Goal: Task Accomplishment & Management: Use online tool/utility

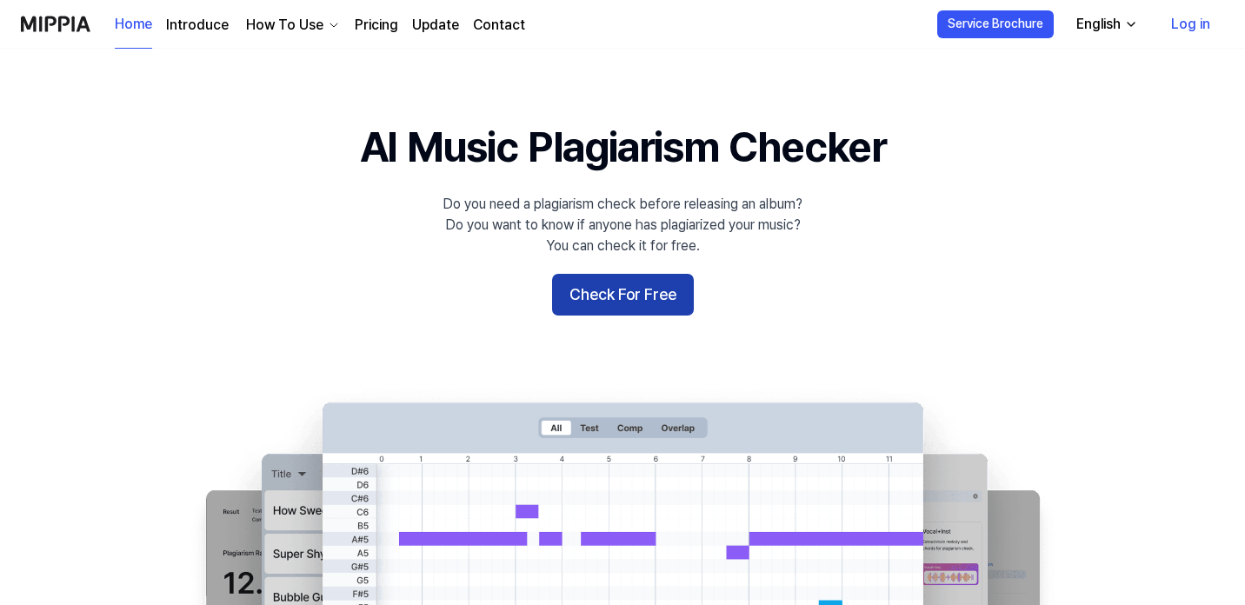
click at [579, 285] on button "Check For Free" at bounding box center [623, 295] width 142 height 42
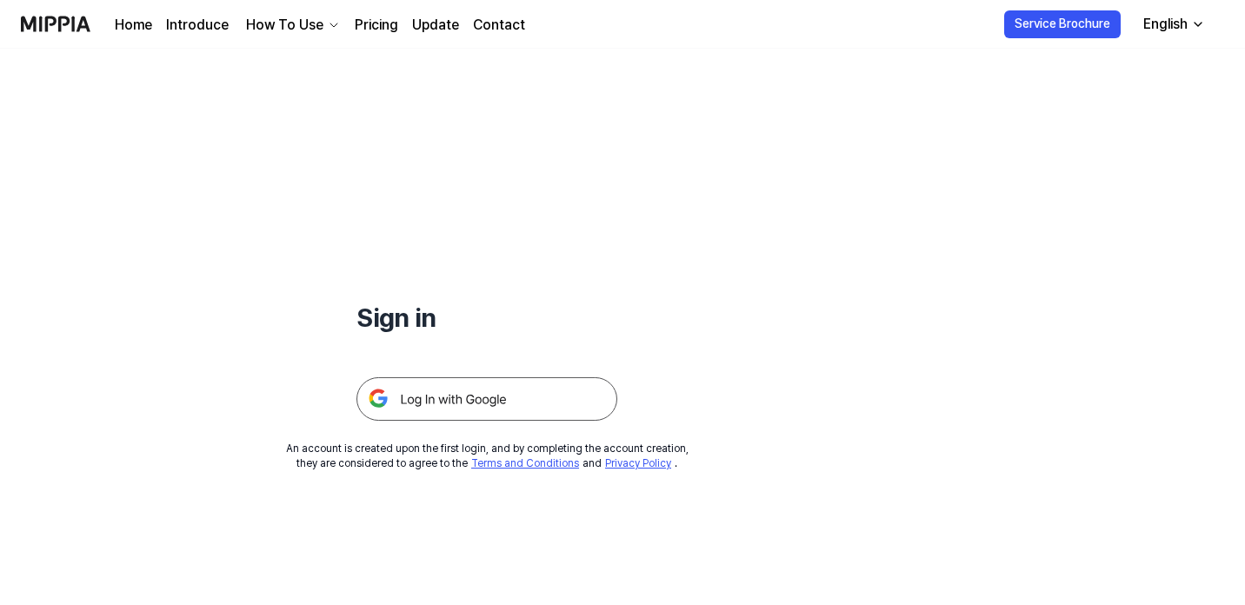
click at [479, 402] on img at bounding box center [486, 398] width 261 height 43
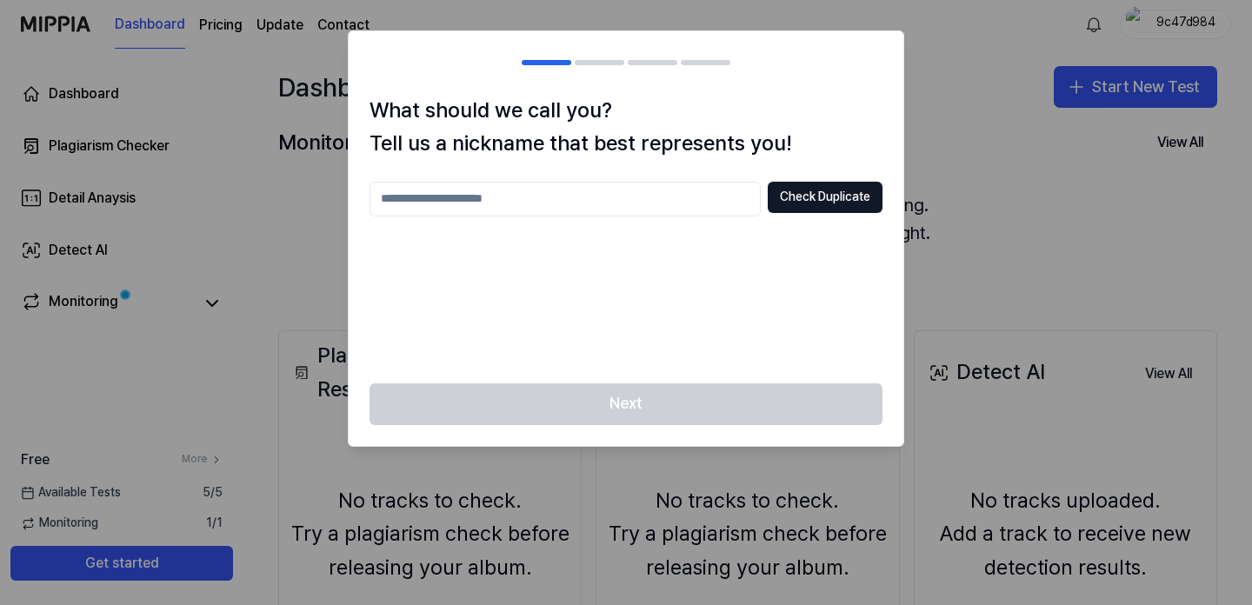
click at [604, 197] on input "text" at bounding box center [564, 199] width 391 height 35
drag, startPoint x: 629, startPoint y: 210, endPoint x: 562, endPoint y: 108, distance: 121.8
click at [562, 108] on div "What should we call you? Tell us a nickname that best represents you! **** Chec…" at bounding box center [626, 239] width 555 height 290
type input "**********"
click at [809, 194] on button "Check Duplicate" at bounding box center [825, 197] width 115 height 31
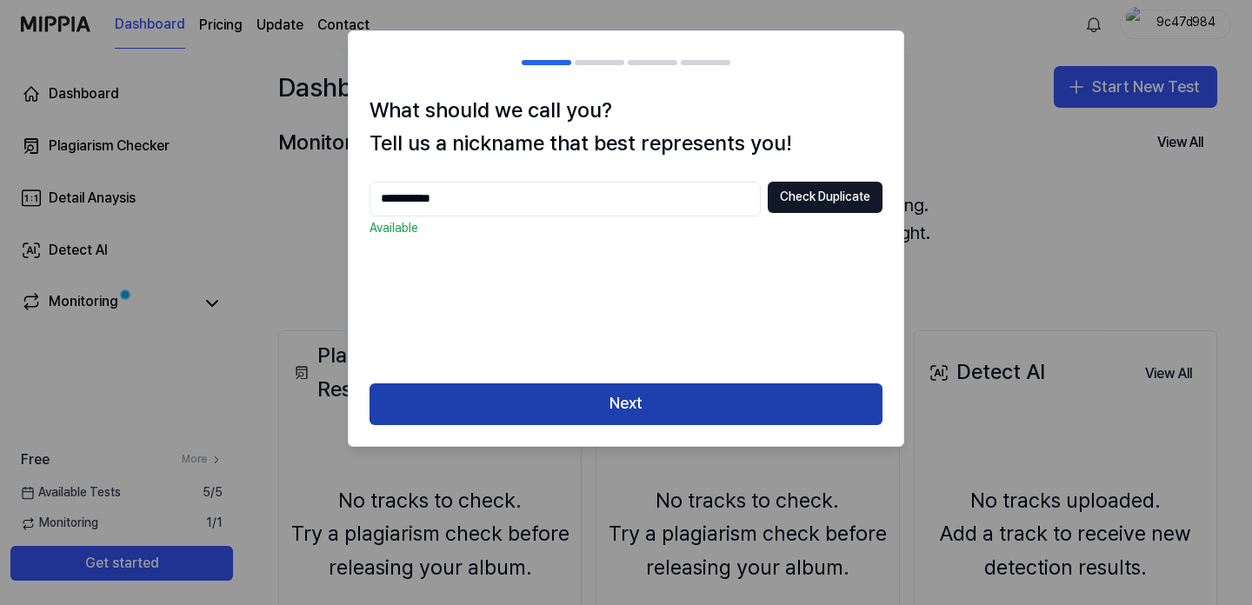
click at [688, 396] on button "Next" at bounding box center [625, 404] width 513 height 42
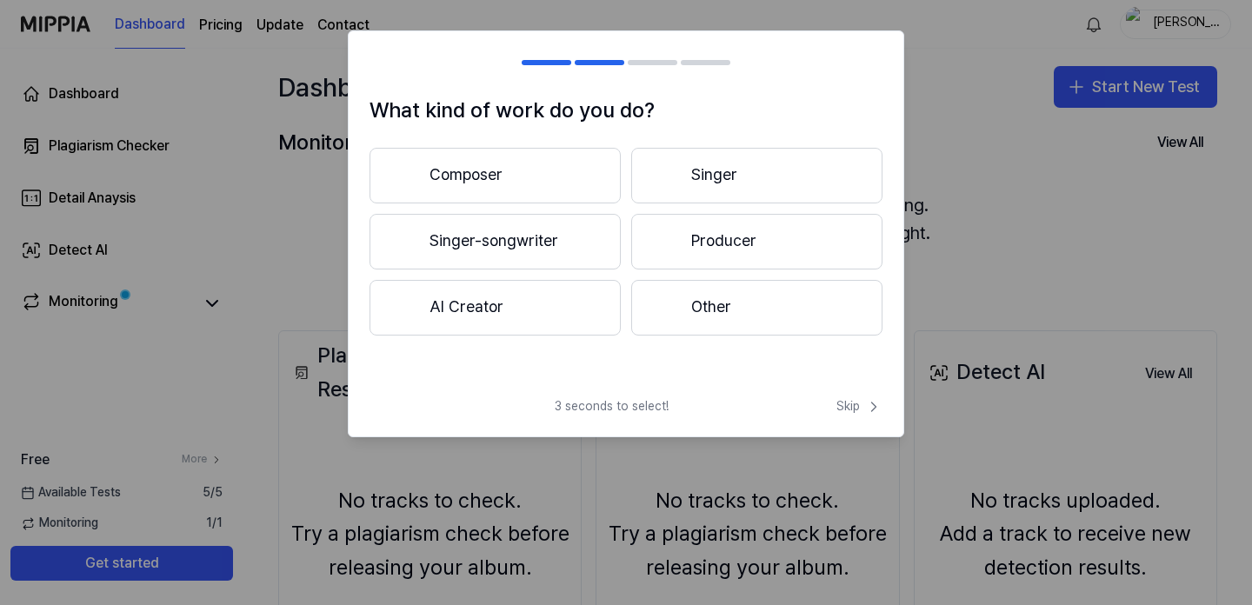
click at [728, 309] on button "Other" at bounding box center [756, 308] width 251 height 56
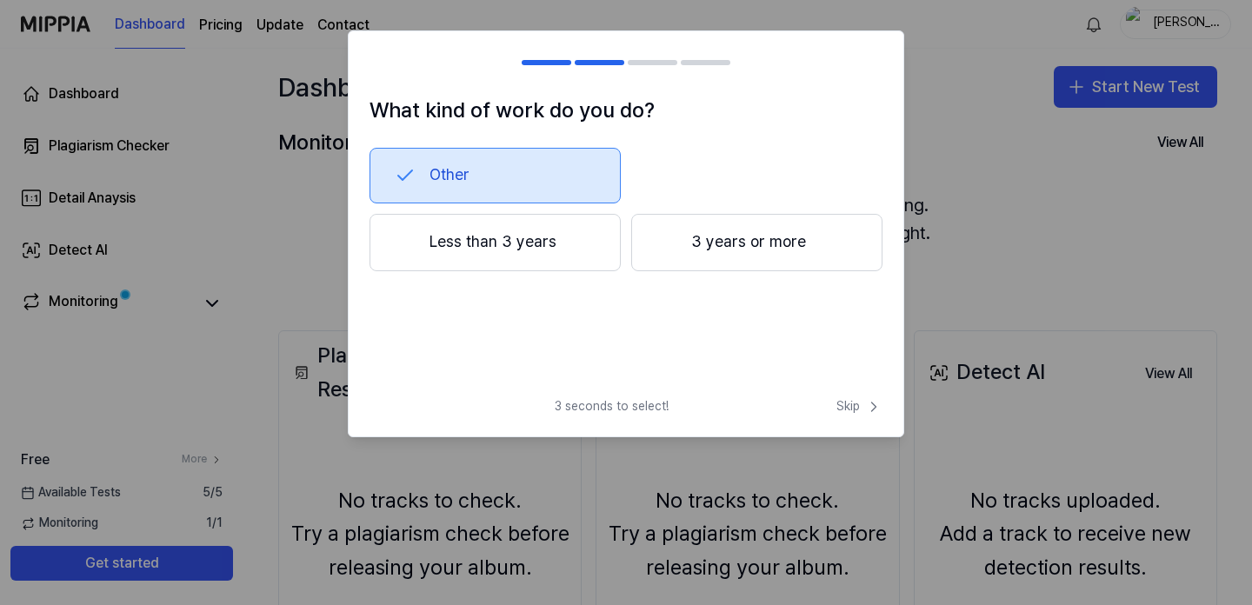
click at [721, 250] on button "3 years or more" at bounding box center [756, 242] width 251 height 57
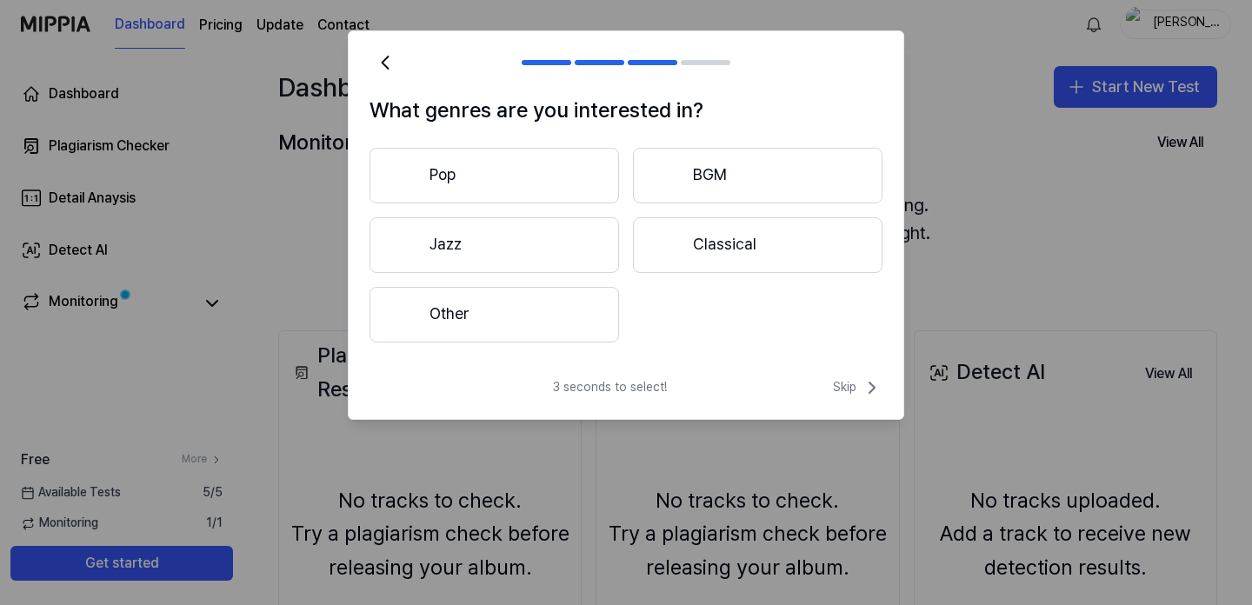
click at [524, 175] on button "Pop" at bounding box center [494, 176] width 250 height 56
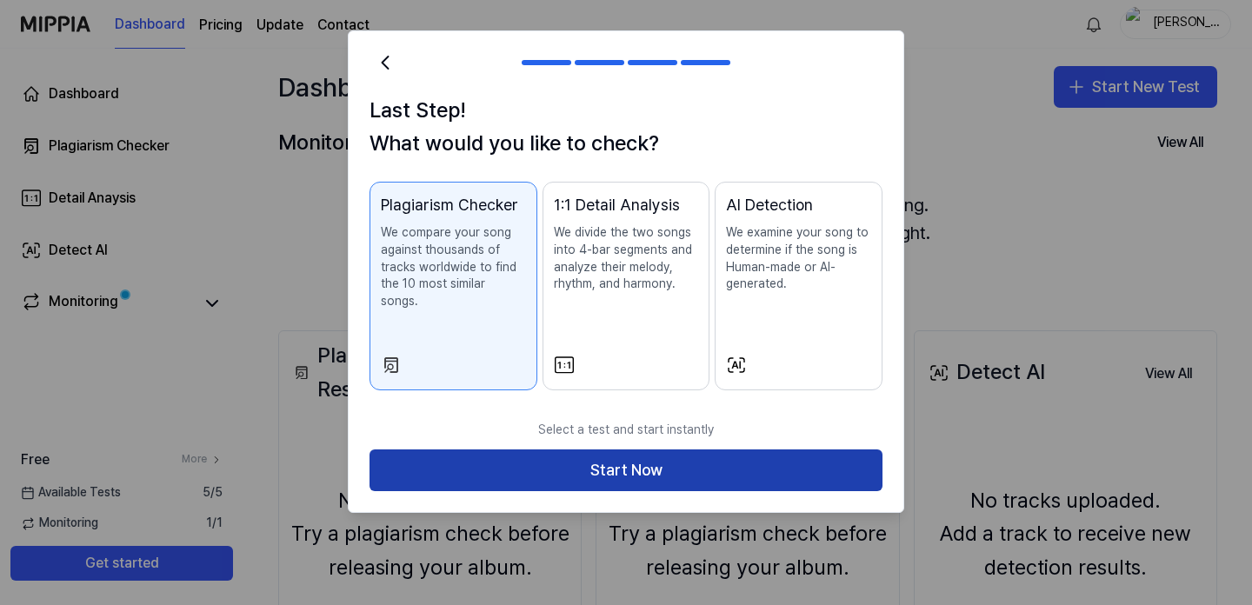
click at [662, 453] on button "Start Now" at bounding box center [625, 470] width 513 height 42
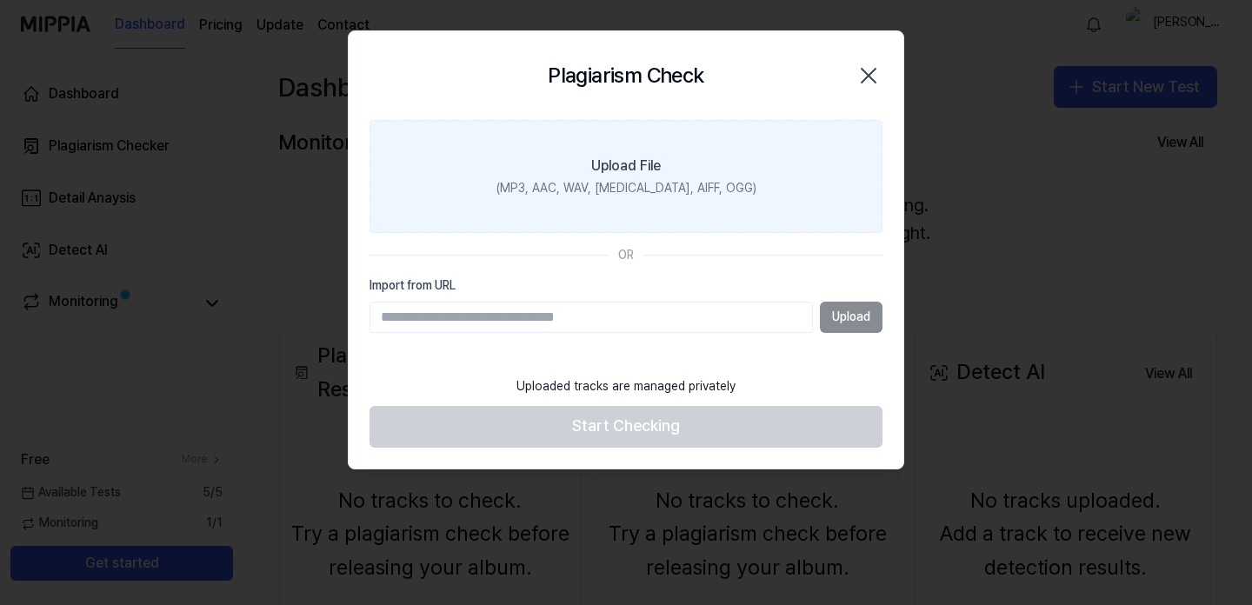
click at [642, 189] on div "(MP3, AAC, WAV, [MEDICAL_DATA], AIFF, OGG)" at bounding box center [626, 188] width 260 height 17
click at [0, 0] on input "Upload File (MP3, AAC, WAV, [MEDICAL_DATA], AIFF, OGG)" at bounding box center [0, 0] width 0 height 0
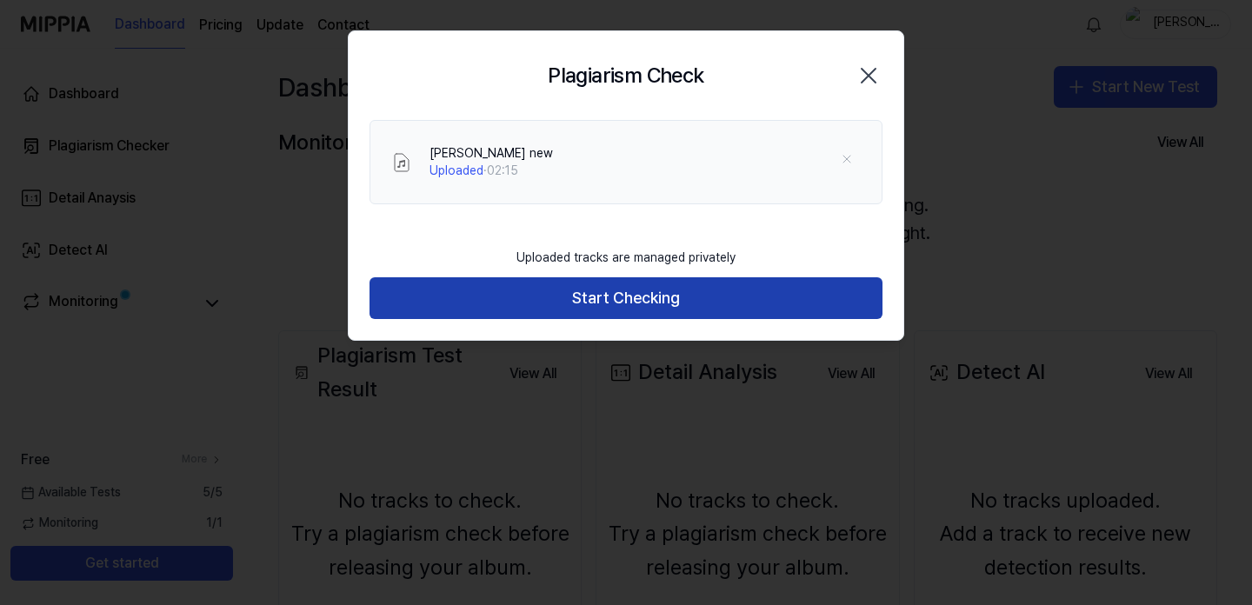
click at [665, 285] on button "Start Checking" at bounding box center [625, 298] width 513 height 42
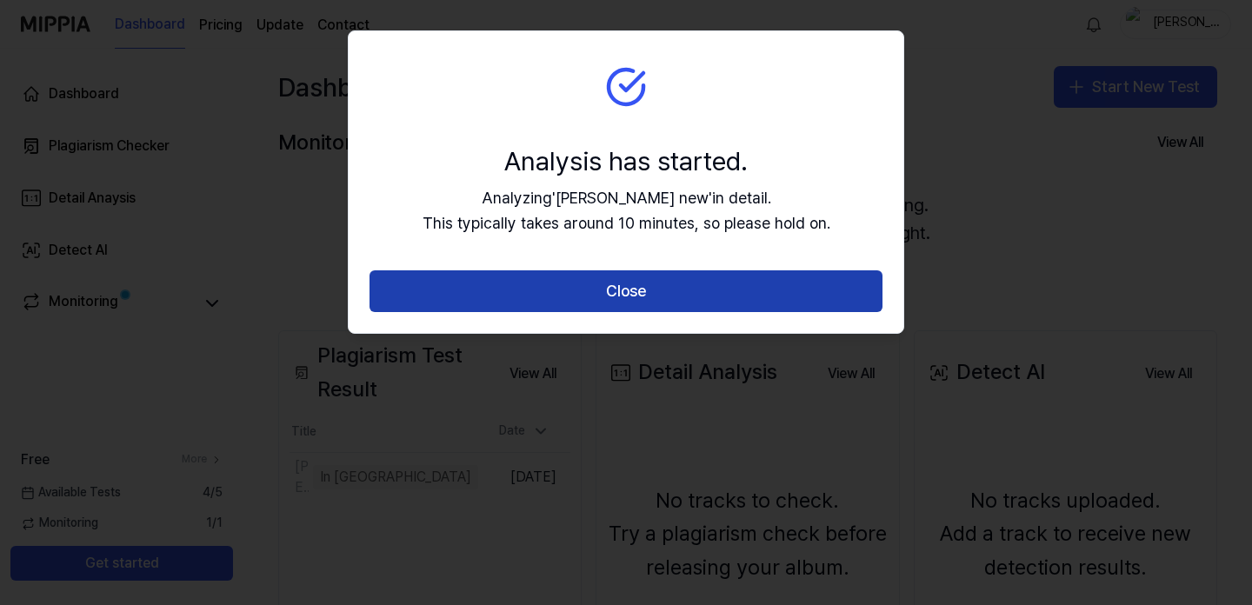
click at [693, 285] on button "Close" at bounding box center [625, 291] width 513 height 42
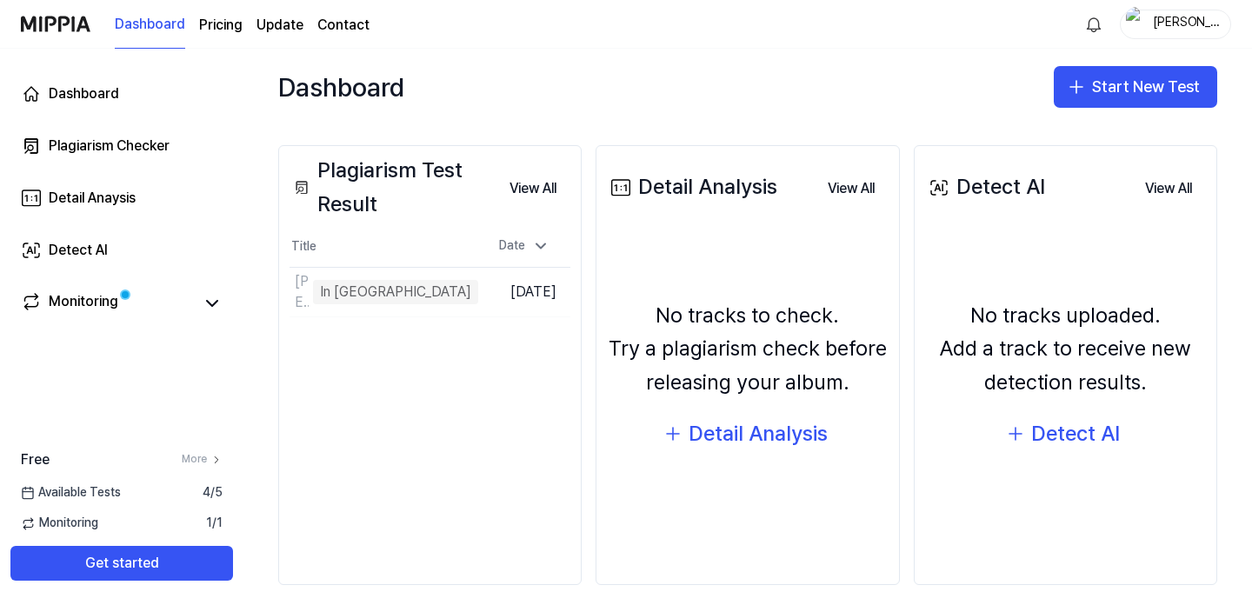
scroll to position [199, 0]
